Goal: Transaction & Acquisition: Subscribe to service/newsletter

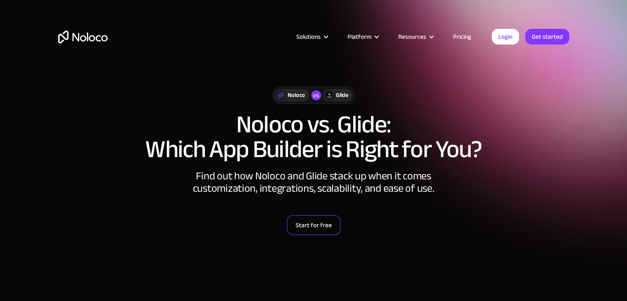
click at [317, 221] on link "Start for free" at bounding box center [314, 225] width 54 height 20
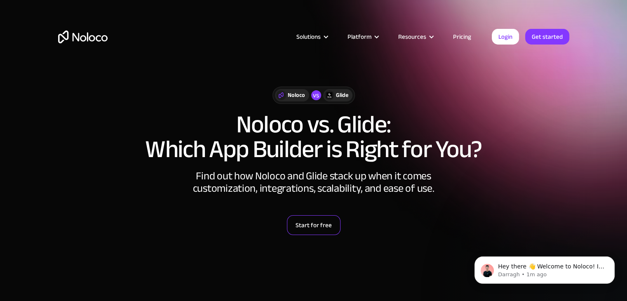
click at [318, 232] on link "Start for free" at bounding box center [314, 225] width 54 height 20
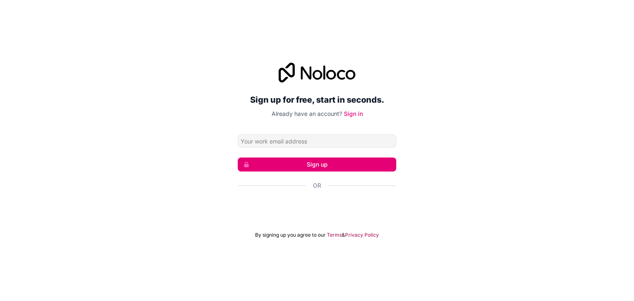
click at [327, 144] on input "Email address" at bounding box center [317, 140] width 158 height 13
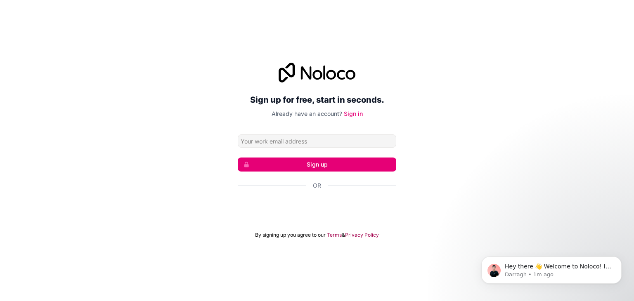
click at [339, 160] on button "Sign up" at bounding box center [317, 165] width 158 height 14
click at [293, 144] on input "Email address" at bounding box center [317, 140] width 158 height 13
click at [272, 142] on input "Email address" at bounding box center [317, 140] width 158 height 13
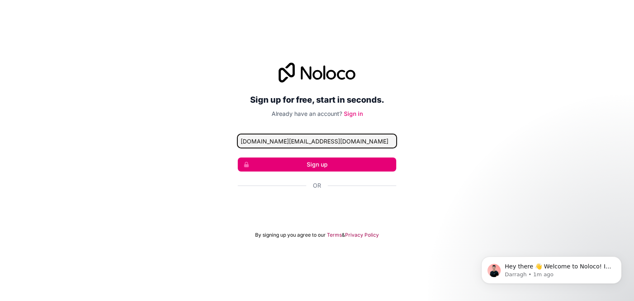
type input "messagenes.pr@gmail.com"
click button "Sign up" at bounding box center [317, 165] width 158 height 14
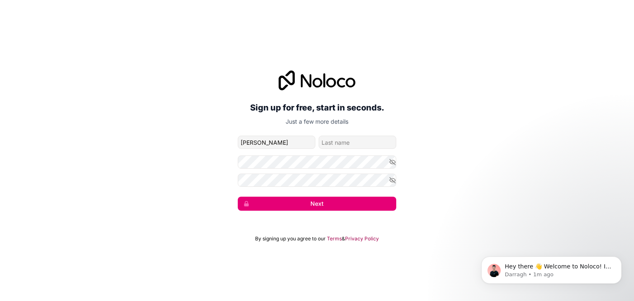
type input "Barze"
drag, startPoint x: 347, startPoint y: 151, endPoint x: 356, endPoint y: 140, distance: 13.7
click at [356, 140] on form "messagenes.pr@gmail.com Barze Next" at bounding box center [317, 173] width 158 height 75
click at [356, 140] on input "family-name" at bounding box center [357, 142] width 78 height 13
type input "Hawkar"
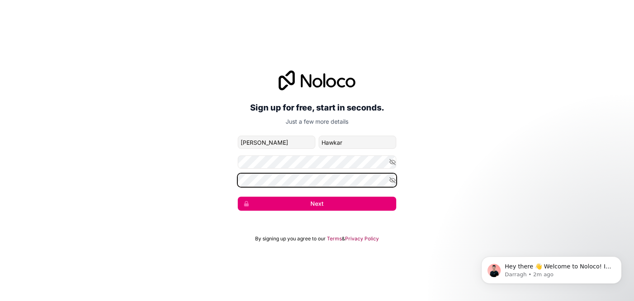
click at [238, 197] on button "Next" at bounding box center [317, 204] width 158 height 14
click at [316, 205] on button "Next" at bounding box center [317, 204] width 158 height 14
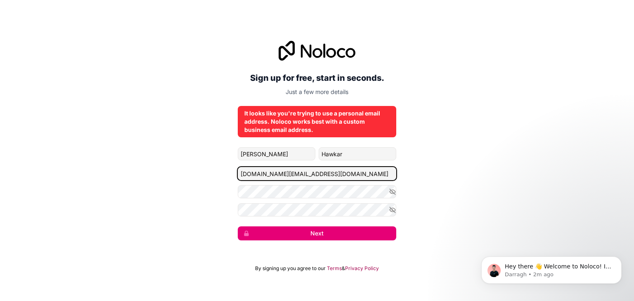
click at [324, 174] on input "messagenes.pr@gmail.com" at bounding box center [317, 173] width 158 height 13
type input "m"
click at [287, 173] on input "Email address" at bounding box center [317, 173] width 158 height 13
click at [307, 235] on button "Next" at bounding box center [317, 233] width 158 height 14
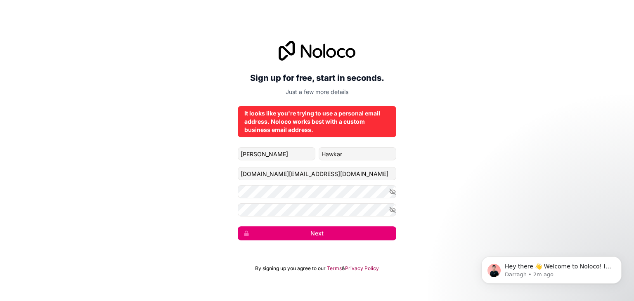
click at [307, 235] on button "Next" at bounding box center [317, 233] width 158 height 14
click at [307, 235] on button "submit" at bounding box center [317, 233] width 158 height 14
click at [307, 235] on button "Next" at bounding box center [317, 233] width 158 height 14
click at [339, 169] on input "messagenes.pr@gmail.com" at bounding box center [317, 173] width 158 height 13
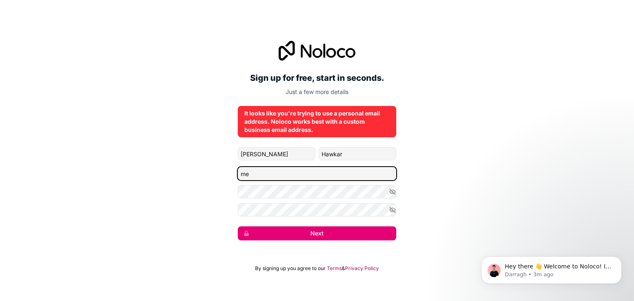
type input "m"
type input "barzyhawkar4@gmail.com"
click at [238, 226] on button "Next" at bounding box center [317, 233] width 158 height 14
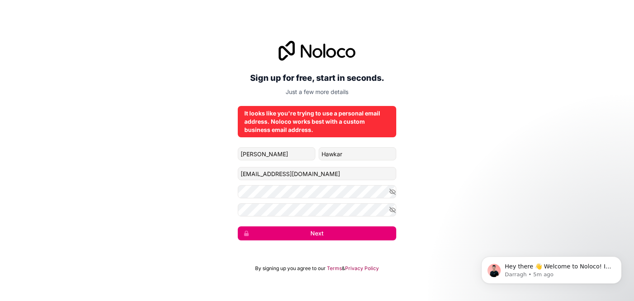
click at [284, 222] on form "Barze Hawkar barzyhawkar4@gmail.com Next" at bounding box center [317, 193] width 158 height 93
click at [288, 227] on button "Next" at bounding box center [317, 233] width 158 height 14
